Goal: Information Seeking & Learning: Learn about a topic

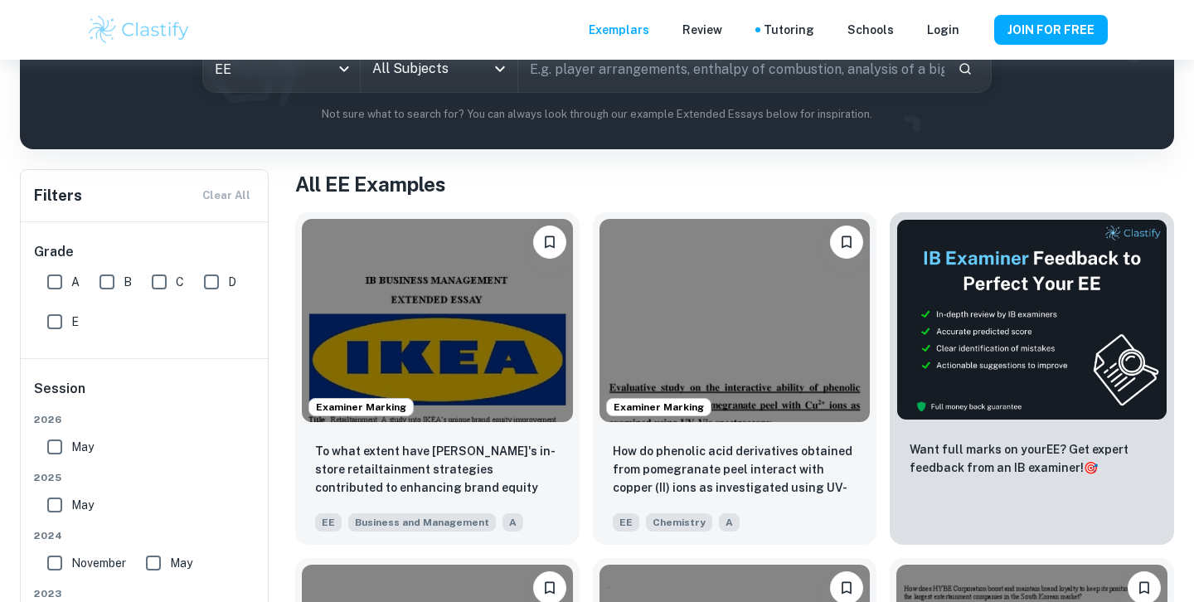
scroll to position [224, 0]
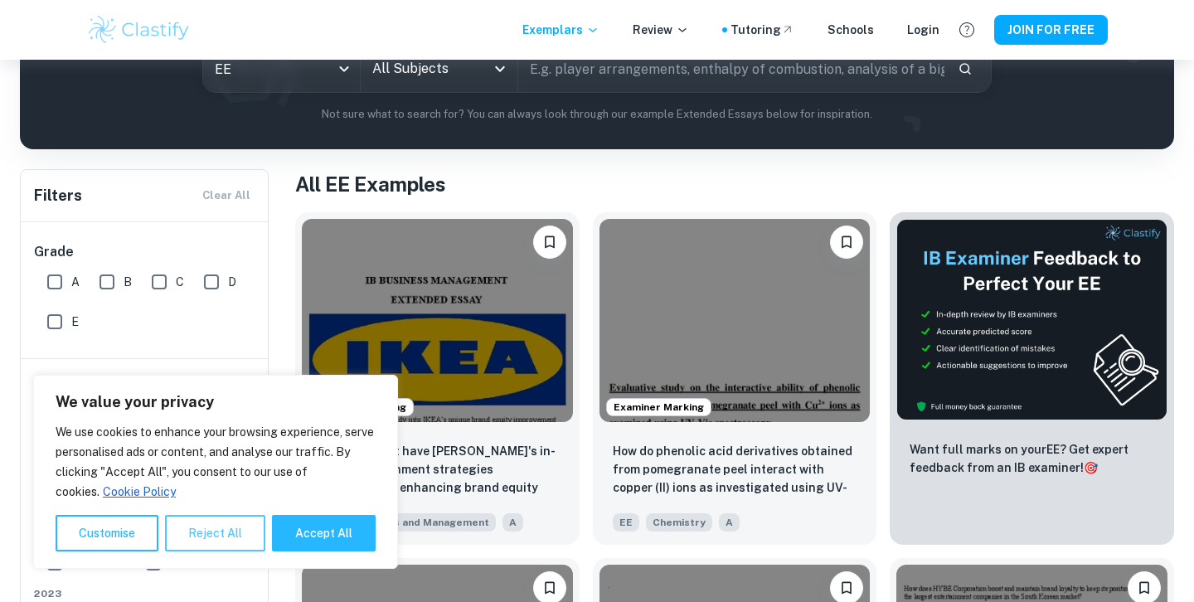
click at [193, 531] on button "Reject All" at bounding box center [215, 533] width 100 height 36
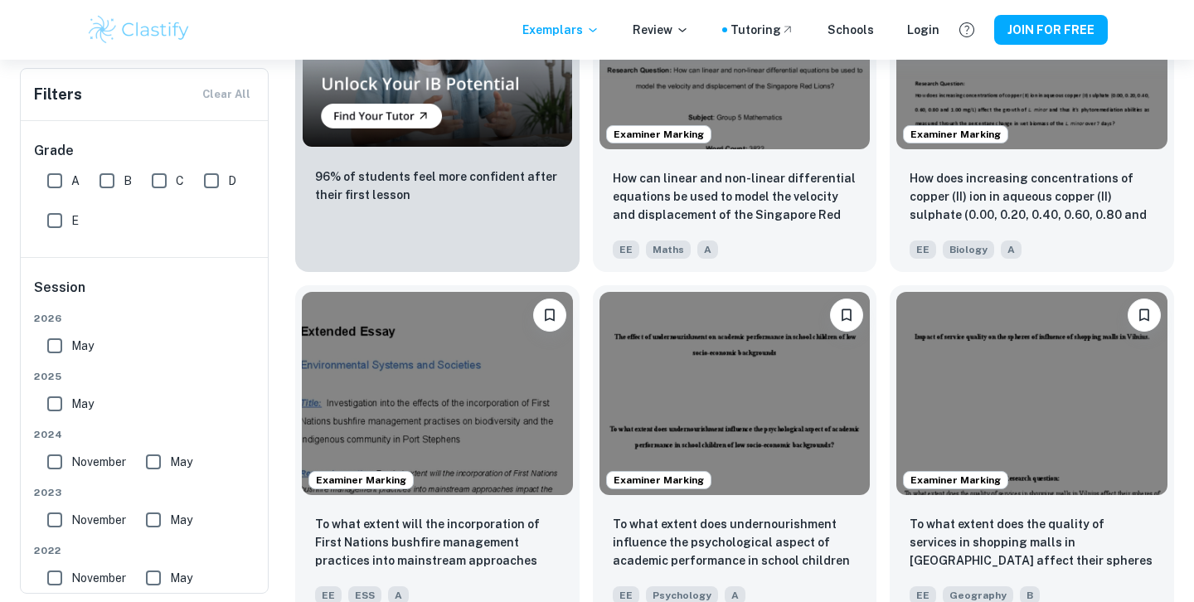
scroll to position [1992, 0]
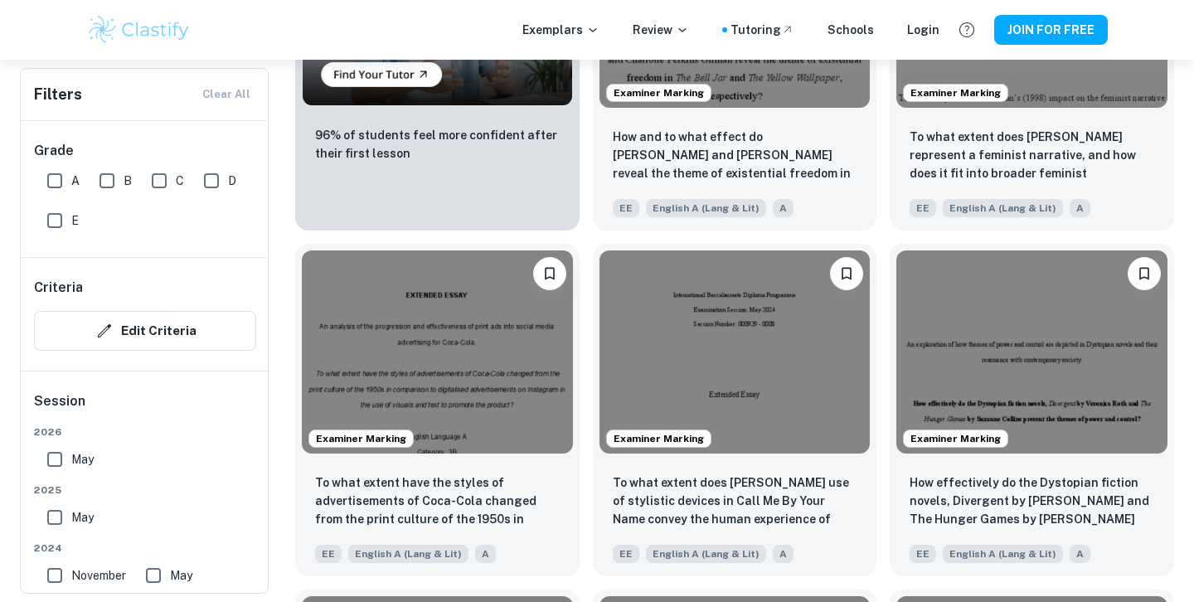
scroll to position [1235, 0]
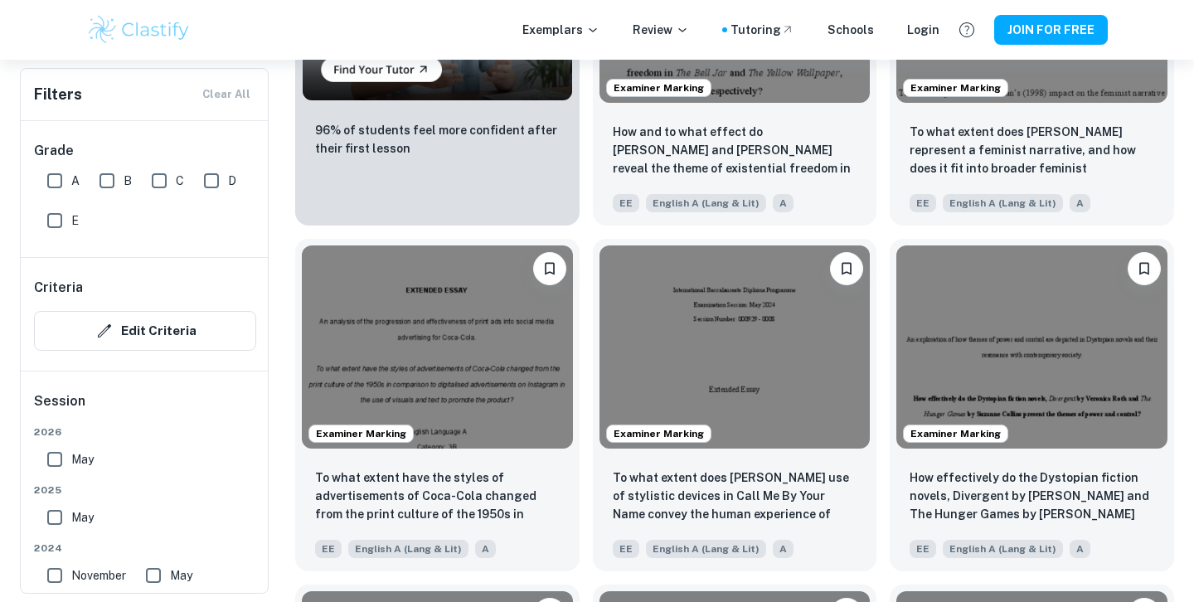
click at [51, 178] on input "A" at bounding box center [54, 180] width 33 height 33
checkbox input "true"
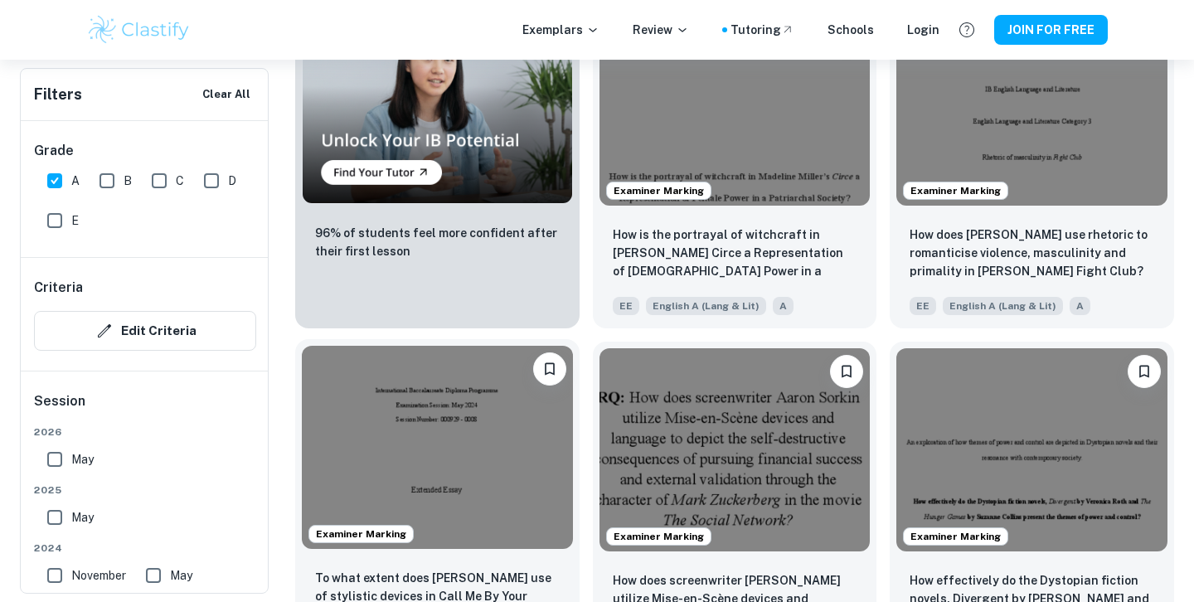
scroll to position [1179, 0]
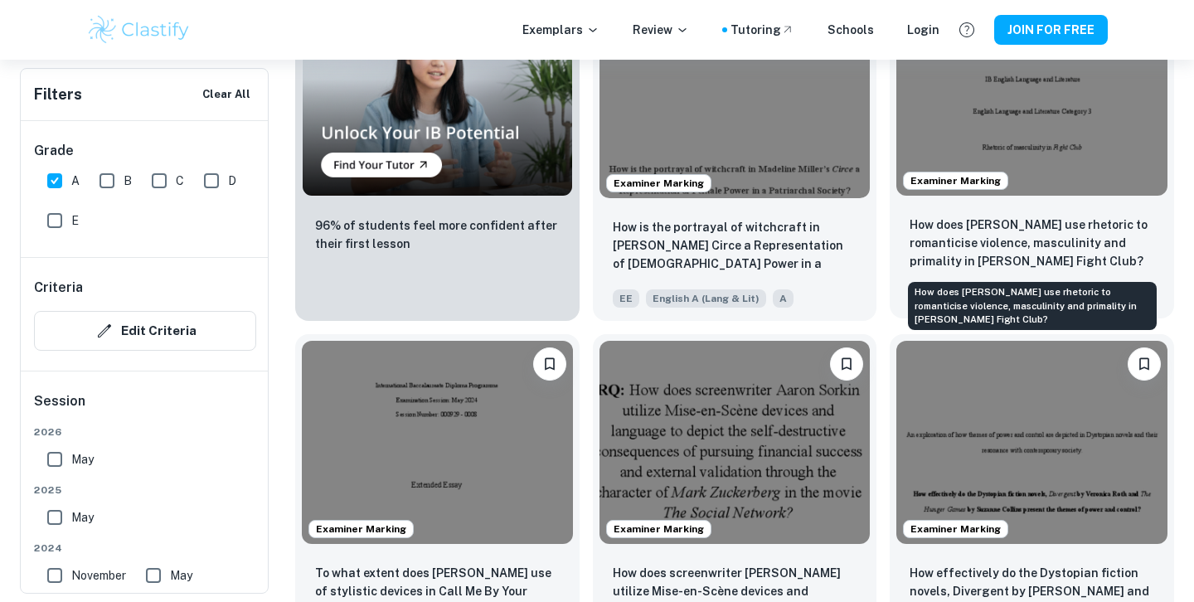
click at [1047, 269] on p "How does [PERSON_NAME] use rhetoric to romanticise violence, masculinity and pr…" at bounding box center [1032, 243] width 245 height 55
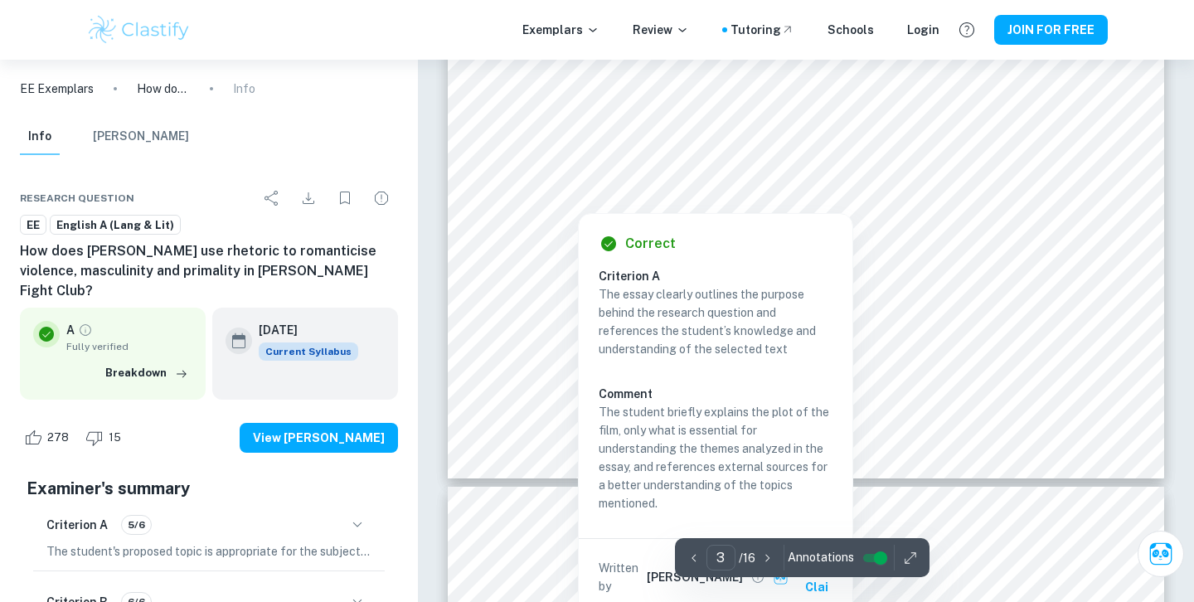
scroll to position [2628, 0]
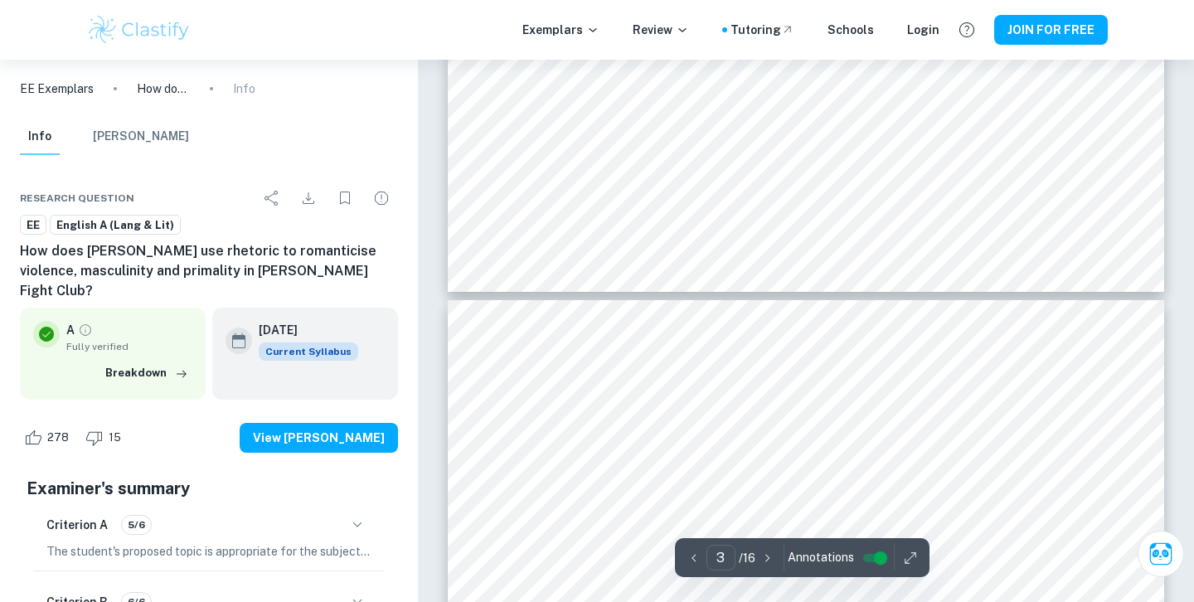
type input "4"
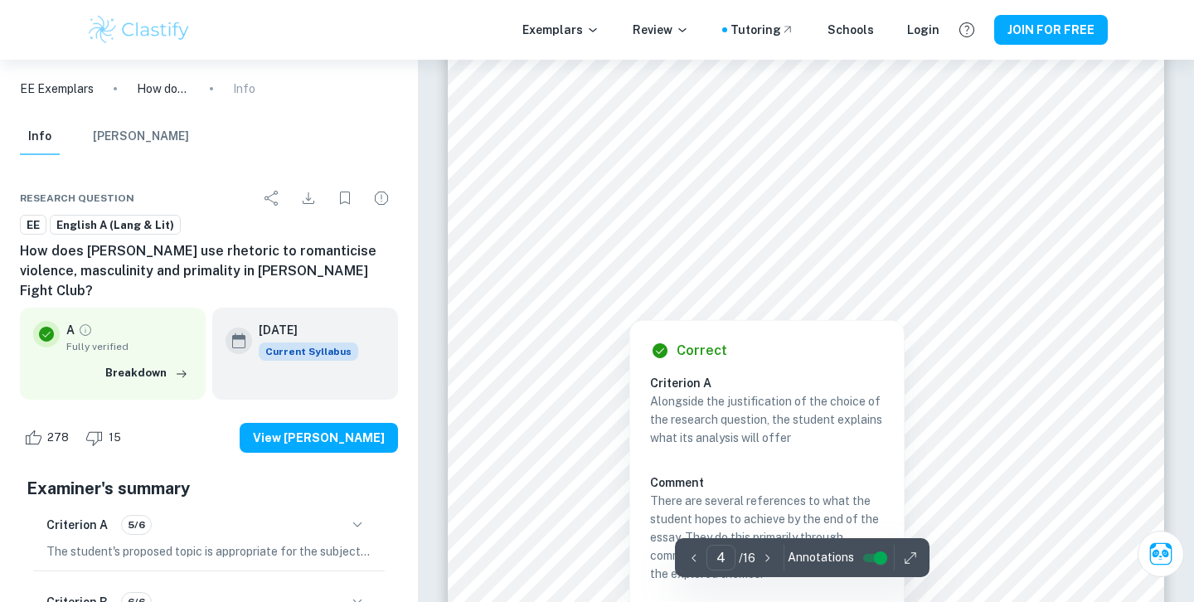
scroll to position [3205, 0]
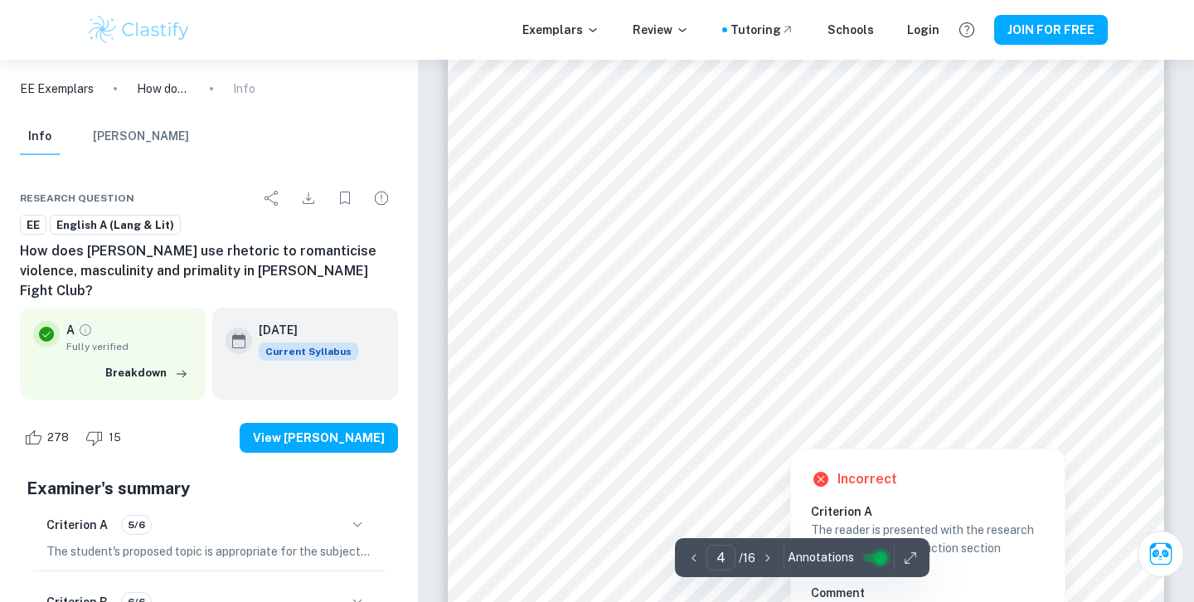
click at [876, 564] on input "controlled" at bounding box center [881, 558] width 60 height 20
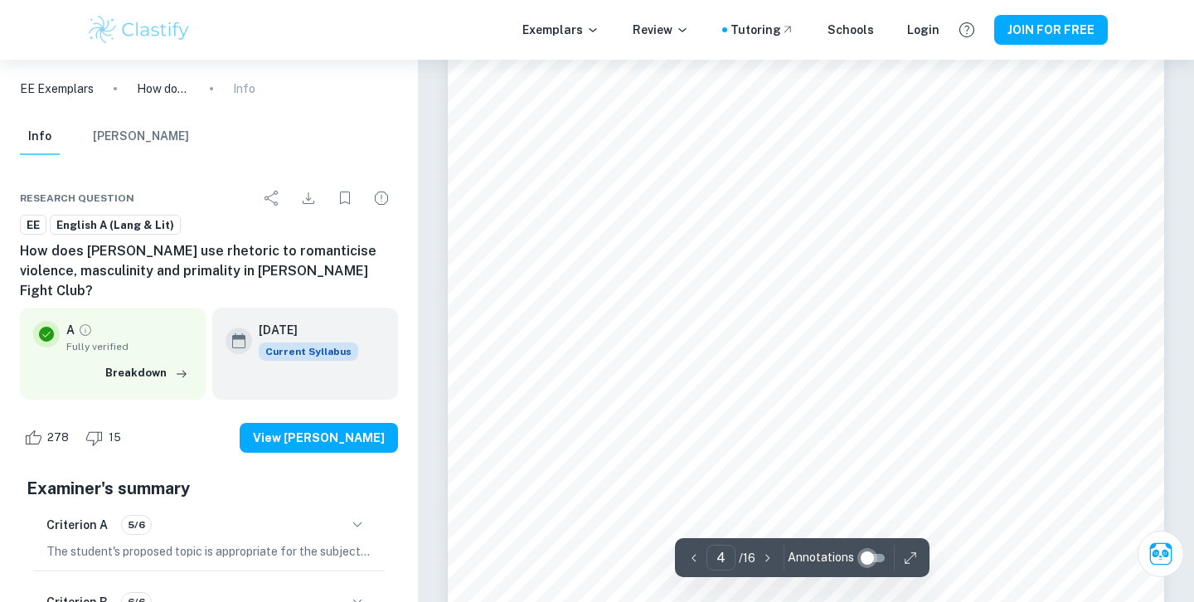
click at [871, 552] on input "controlled" at bounding box center [867, 558] width 60 height 20
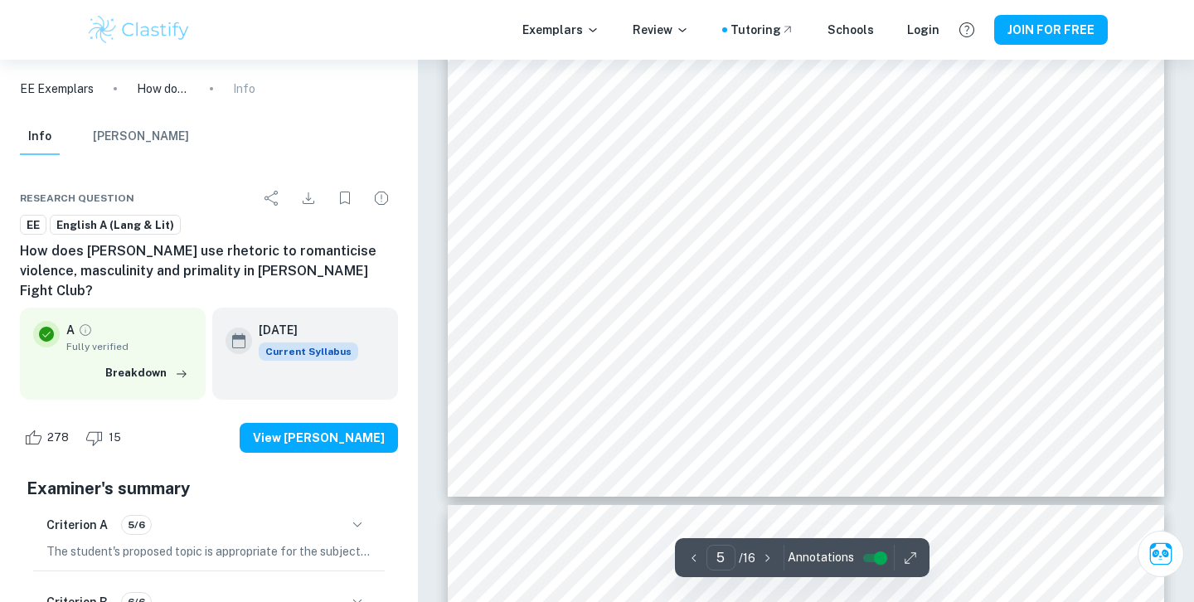
scroll to position [4248, 0]
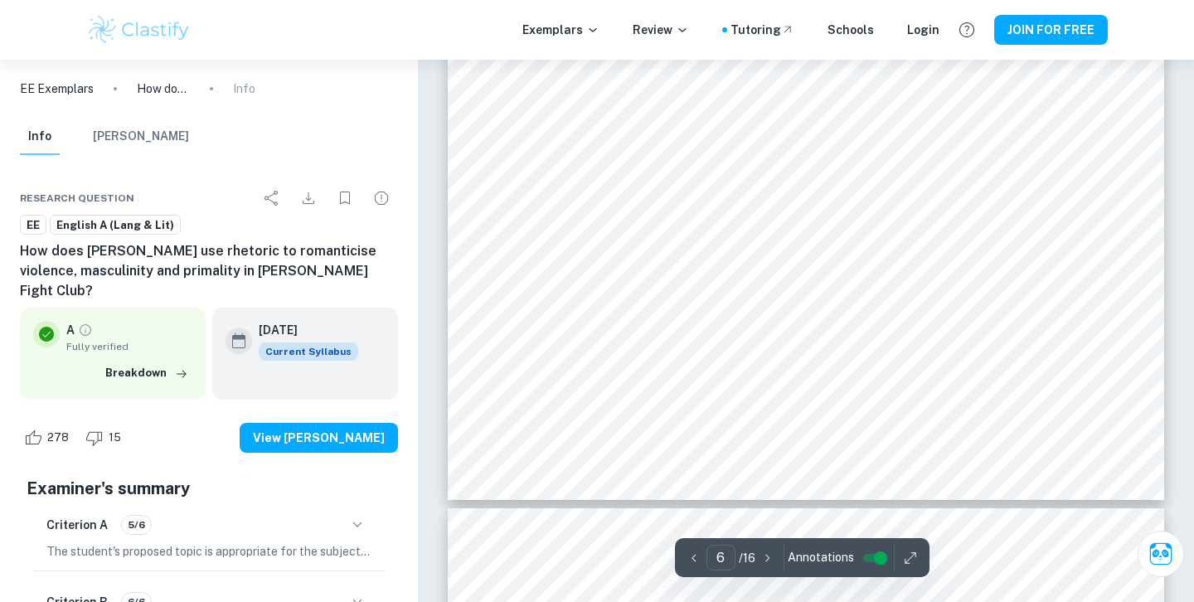
type input "7"
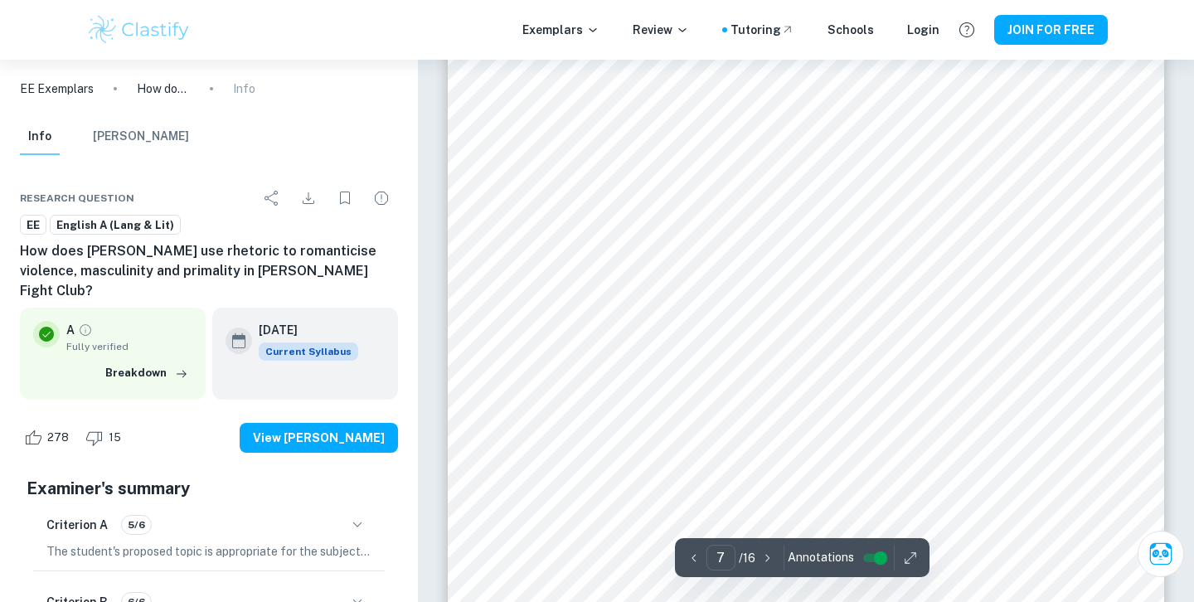
scroll to position [5952, 0]
click at [7, 3] on div "Exemplars Review Tutoring Schools Login JOIN FOR FREE" at bounding box center [597, 30] width 1194 height 60
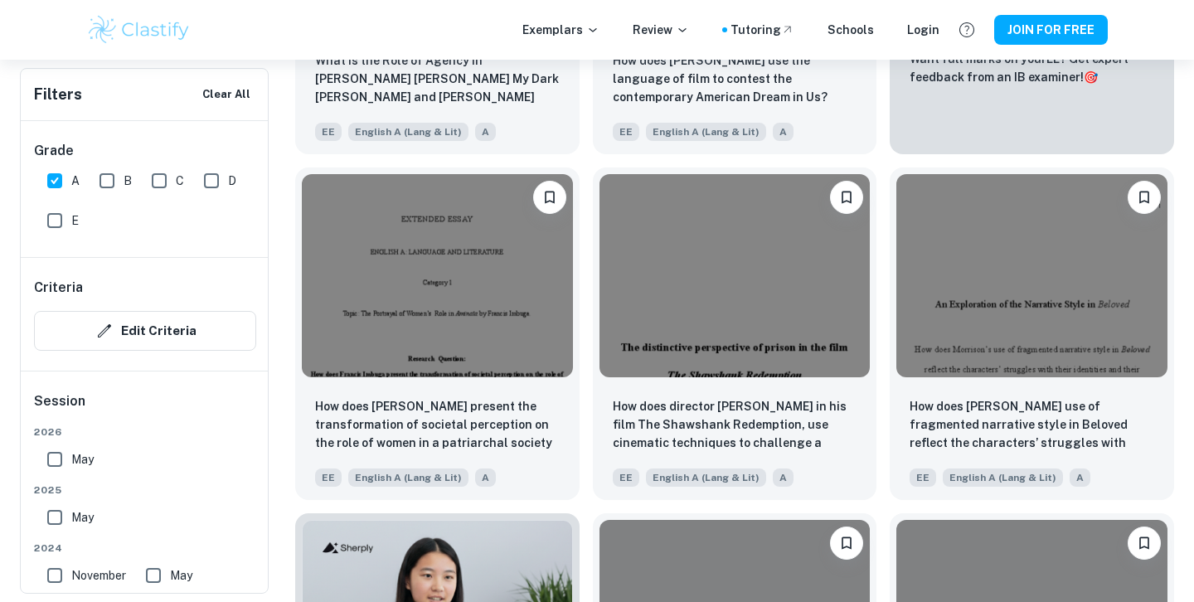
scroll to position [6187, 0]
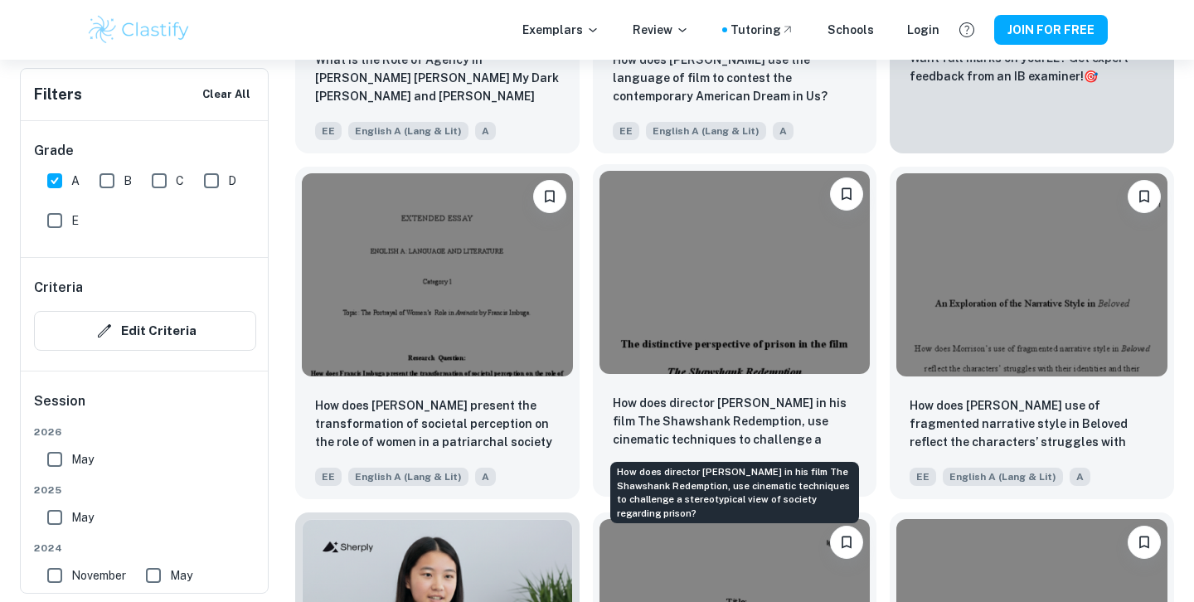
click at [801, 435] on p "How does director [PERSON_NAME] in his film The Shawshank Redemption, use cinem…" at bounding box center [735, 422] width 245 height 56
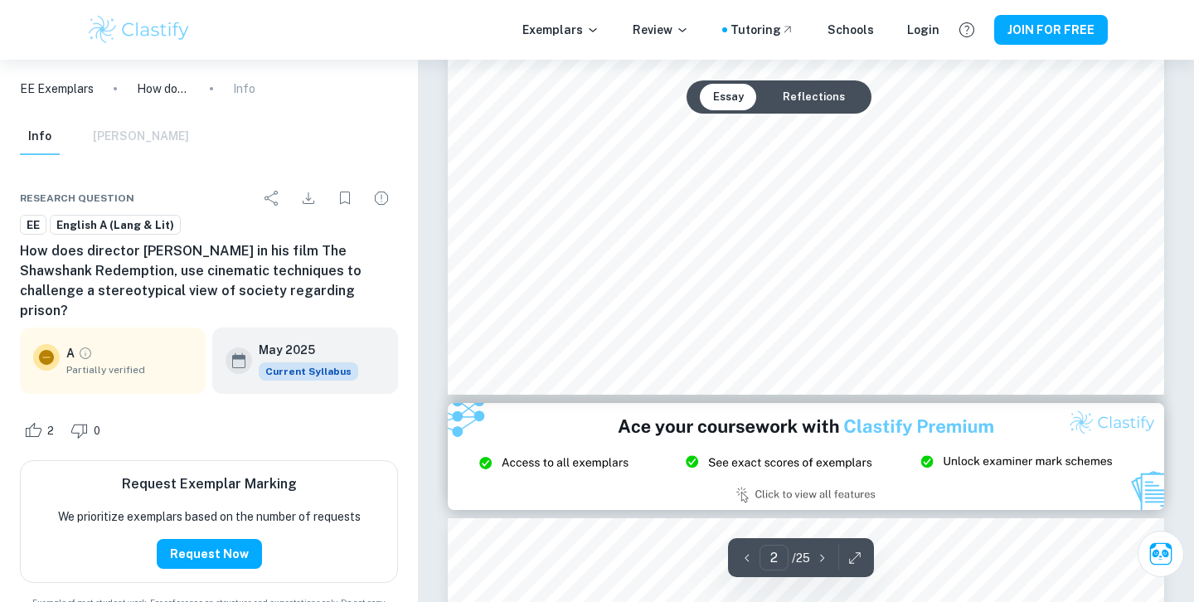
type input "3"
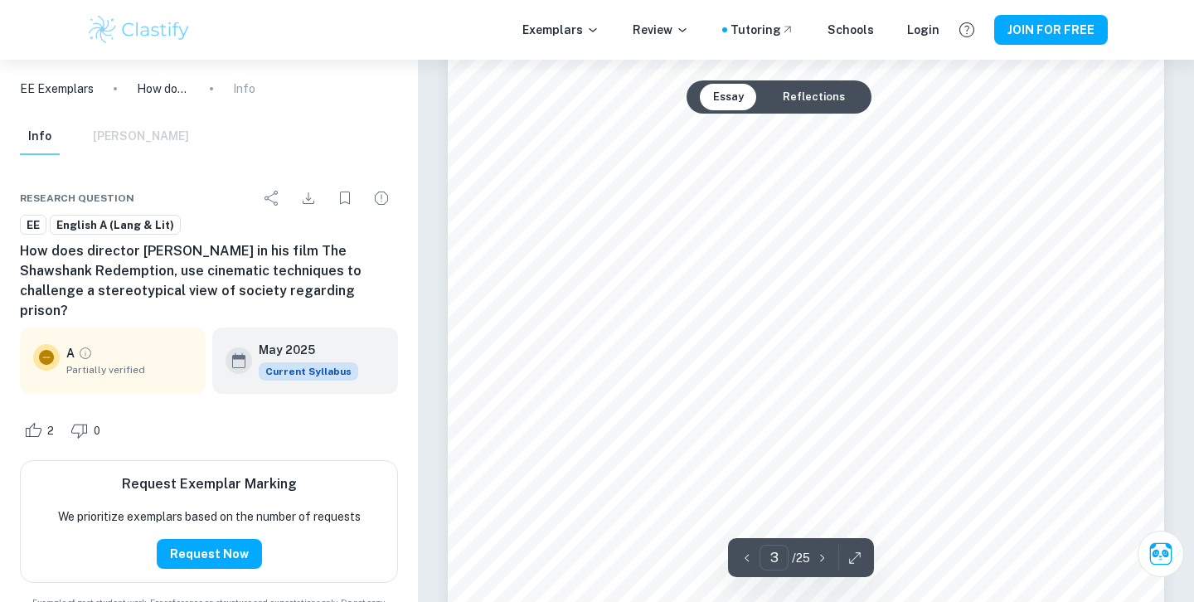
scroll to position [2715, 0]
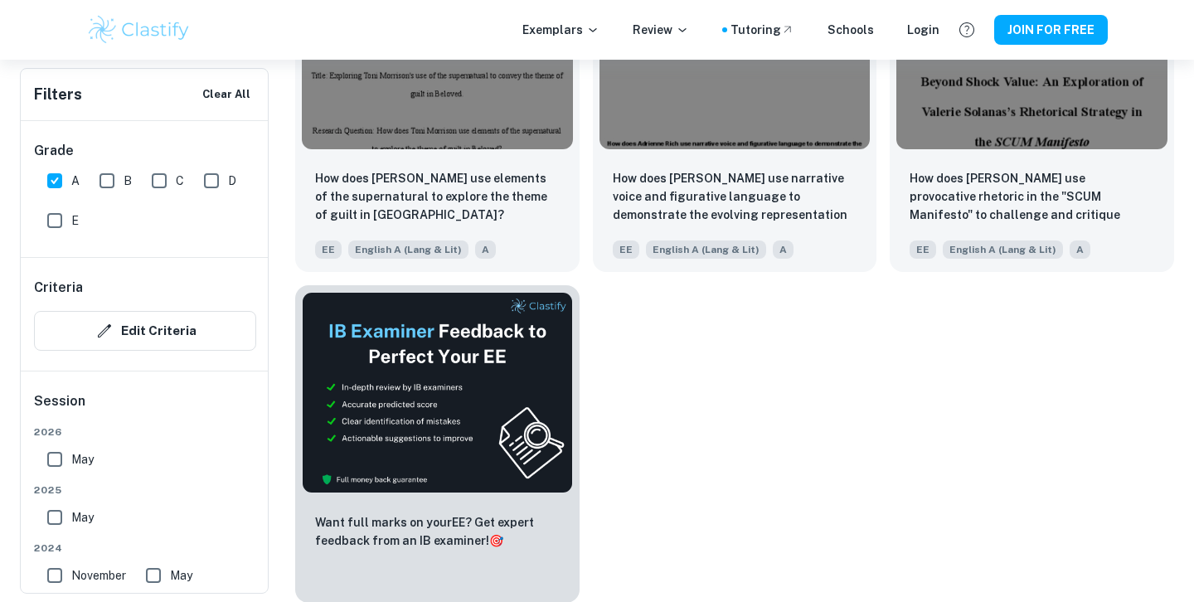
scroll to position [7798, 0]
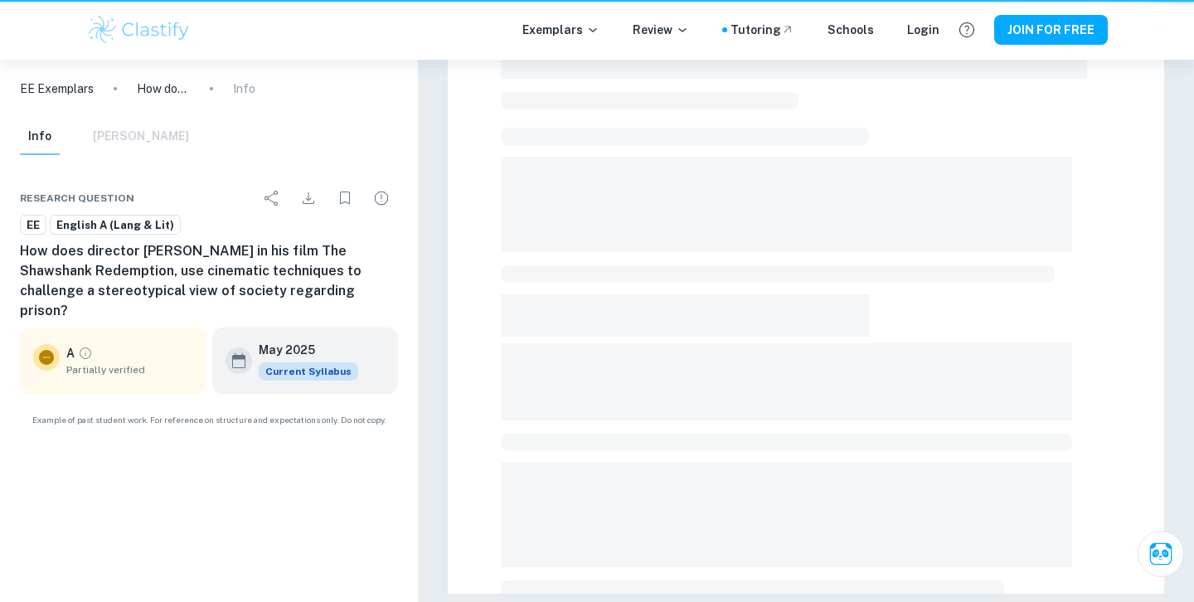
scroll to position [175, 0]
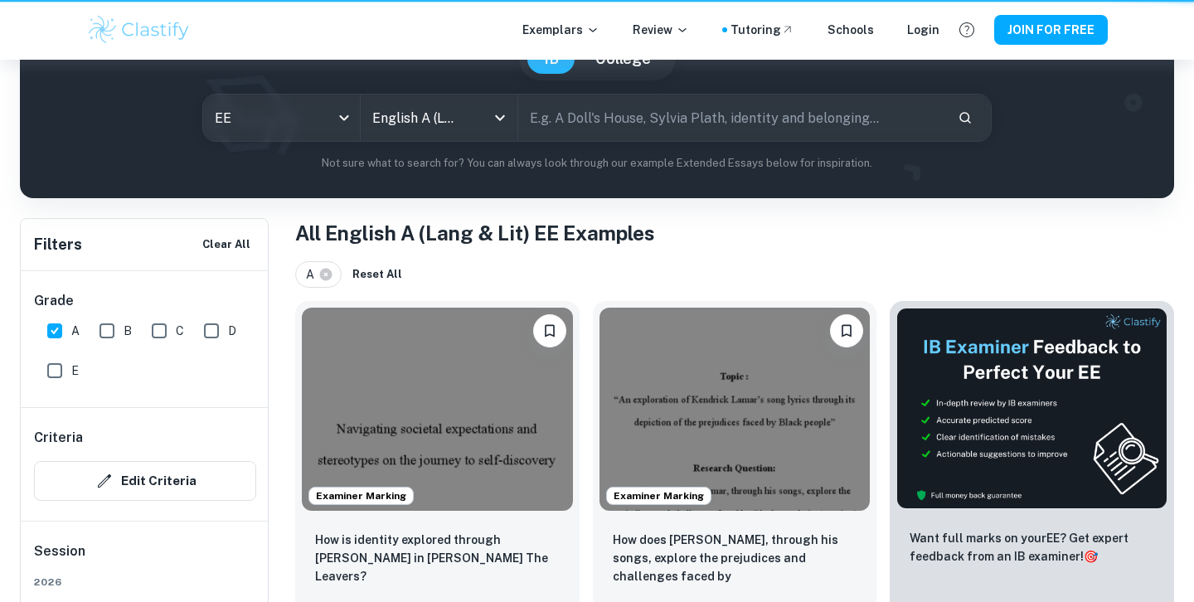
scroll to position [7596, 0]
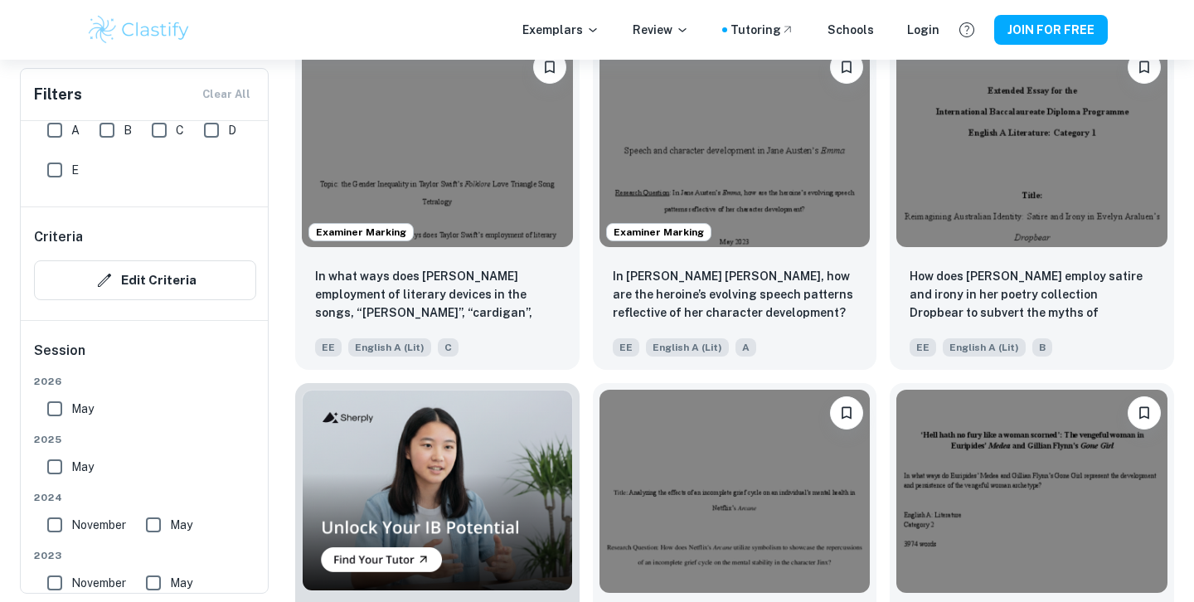
scroll to position [741, 0]
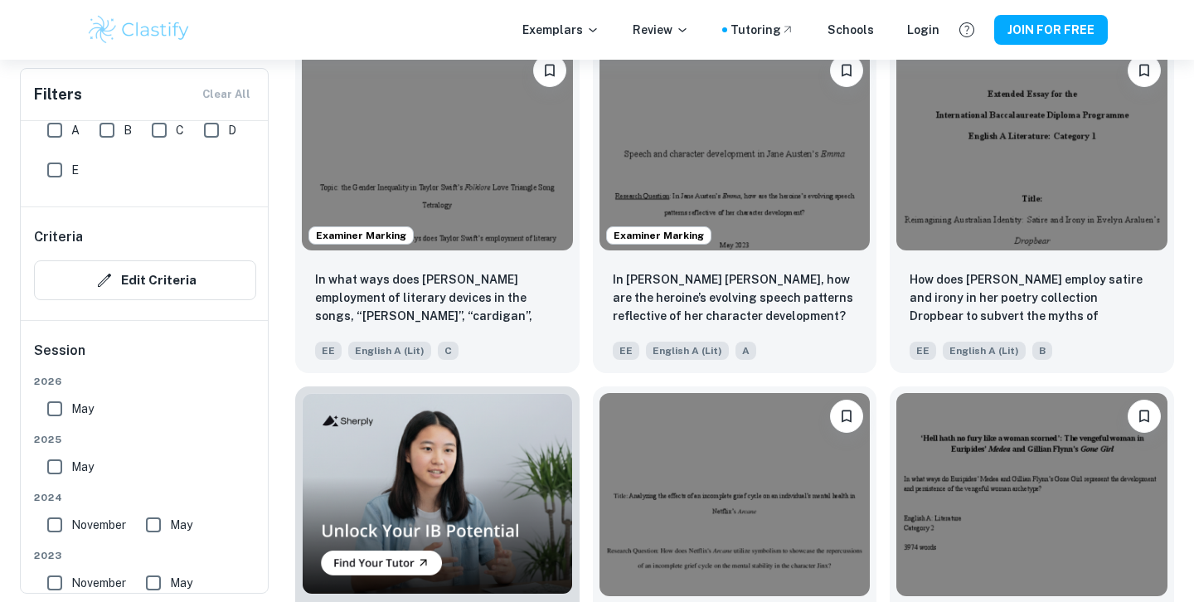
click at [59, 135] on input "A" at bounding box center [54, 130] width 33 height 33
checkbox input "true"
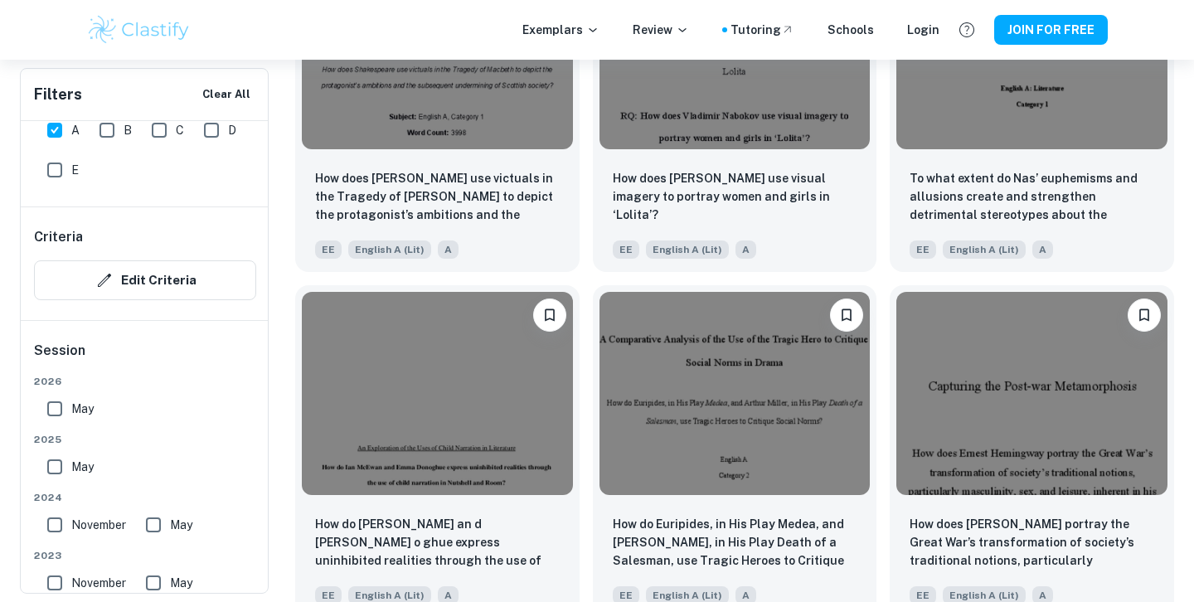
scroll to position [1216, 0]
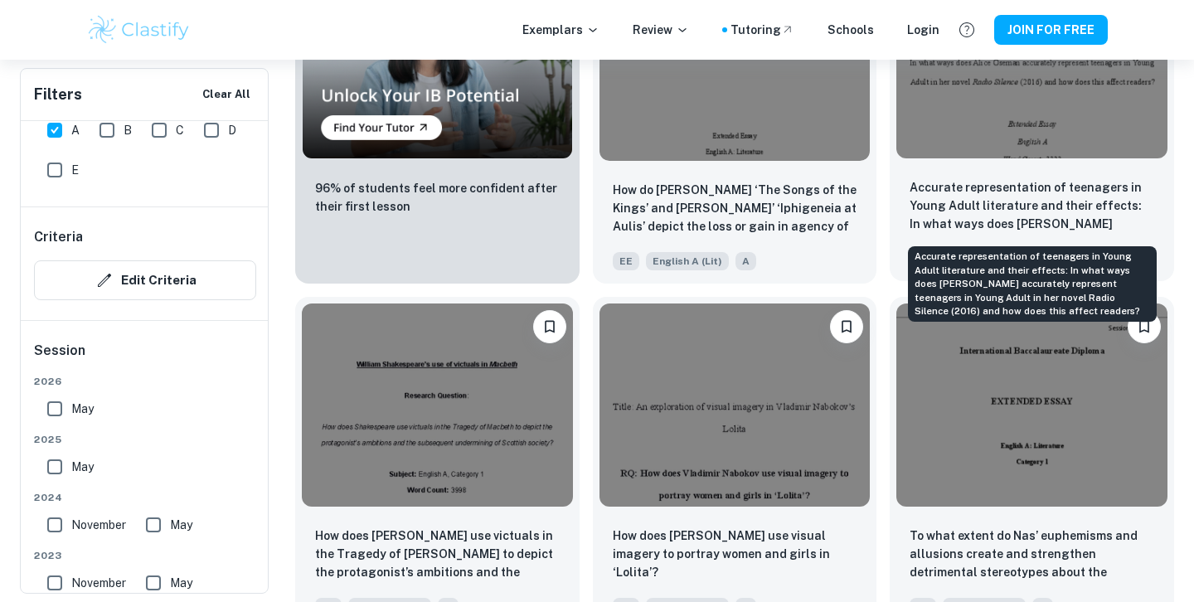
click at [1013, 228] on p "Accurate representation of teenagers in Young Adult literature and their effect…" at bounding box center [1032, 206] width 245 height 56
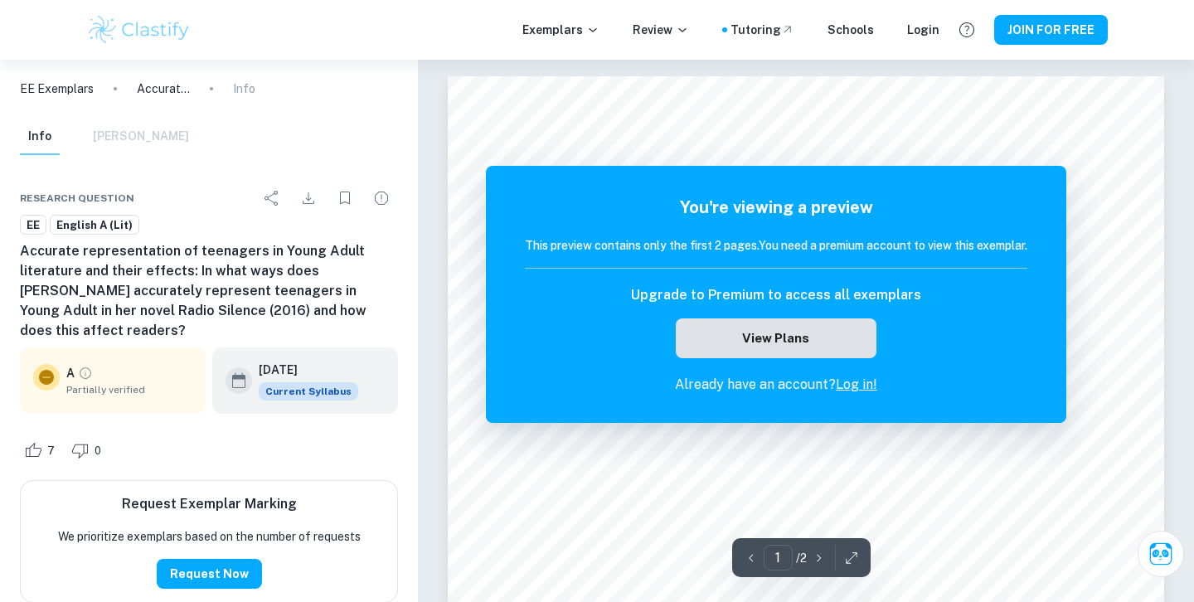
click at [846, 332] on button "View Plans" at bounding box center [776, 338] width 201 height 40
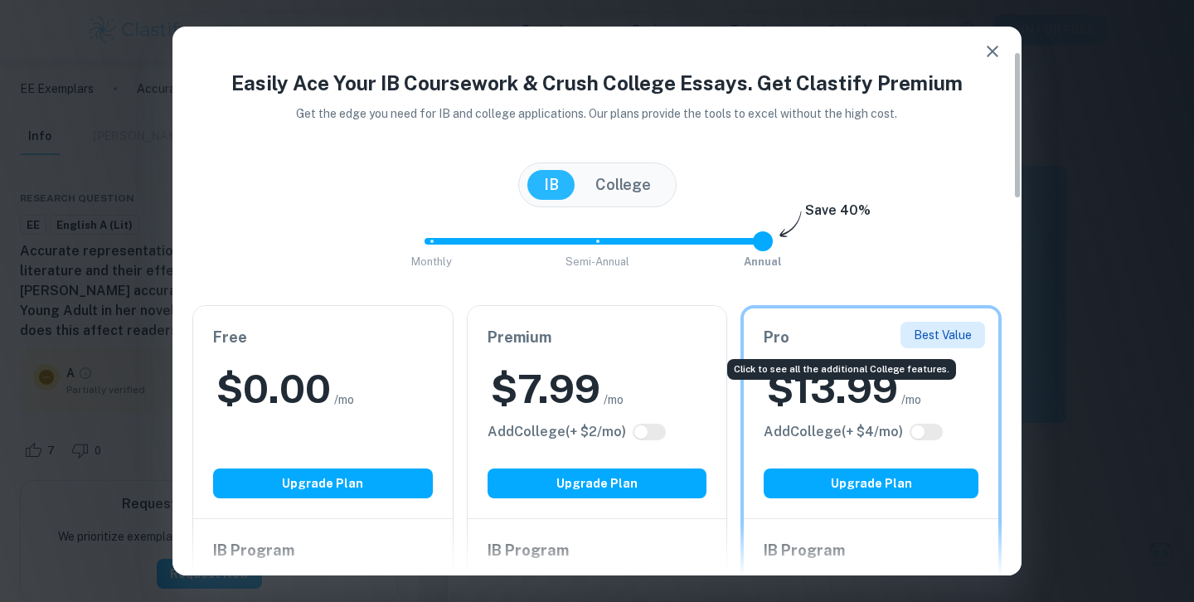
scroll to position [95, 0]
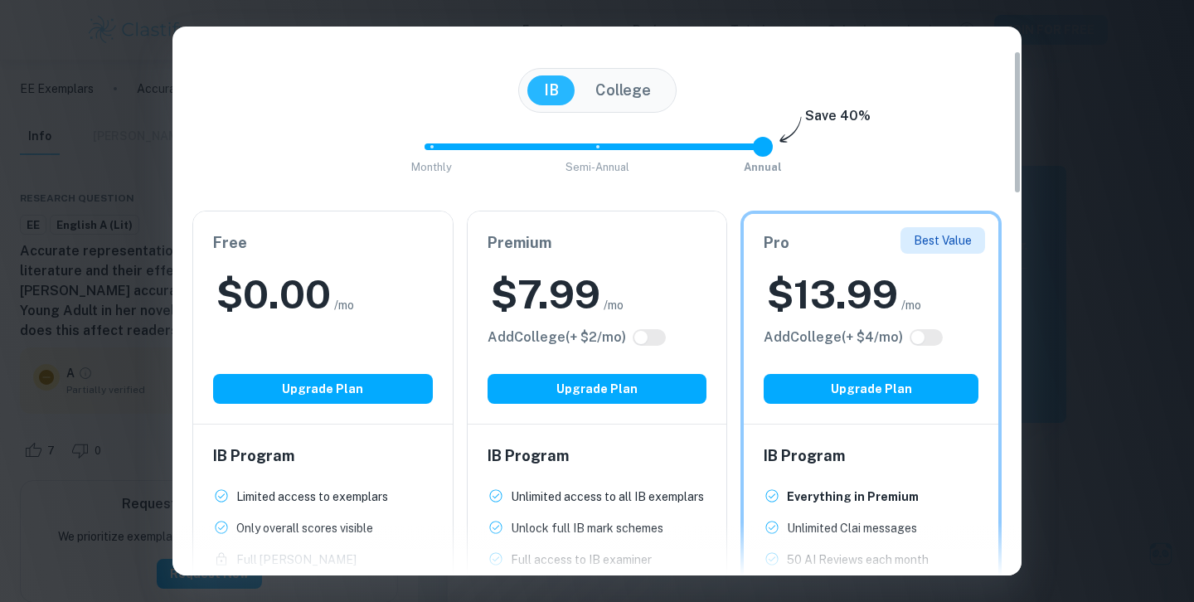
click at [1148, 372] on div "Easily Ace Your IB Coursework & Crush College Essays. Get Clastify Premium Get …" at bounding box center [597, 301] width 1194 height 602
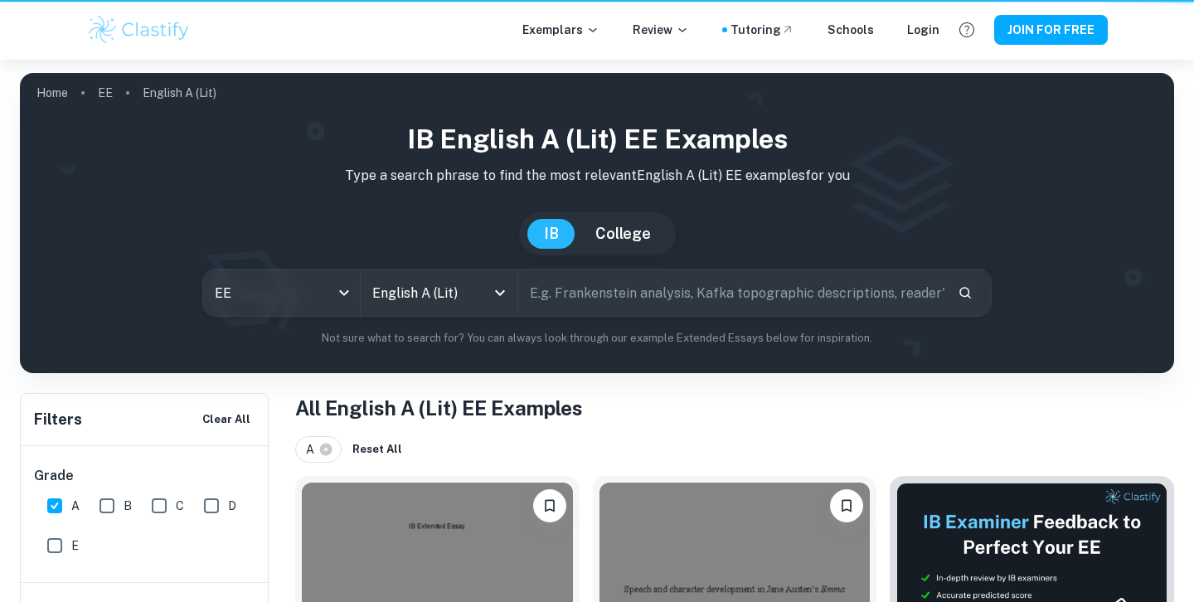
scroll to position [1418, 0]
